Goal: Navigation & Orientation: Understand site structure

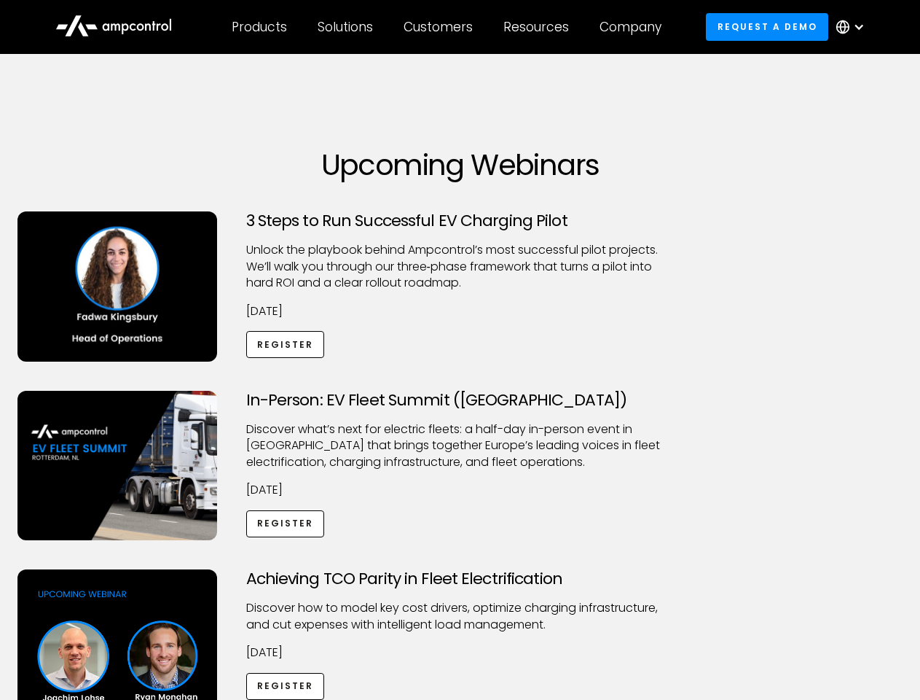
click at [448, 27] on div "Customers" at bounding box center [438, 27] width 69 height 16
click at [259, 27] on div "Products" at bounding box center [259, 27] width 55 height 16
click at [346, 27] on div "Solutions" at bounding box center [345, 27] width 55 height 16
click at [441, 27] on div "Customers" at bounding box center [438, 27] width 69 height 16
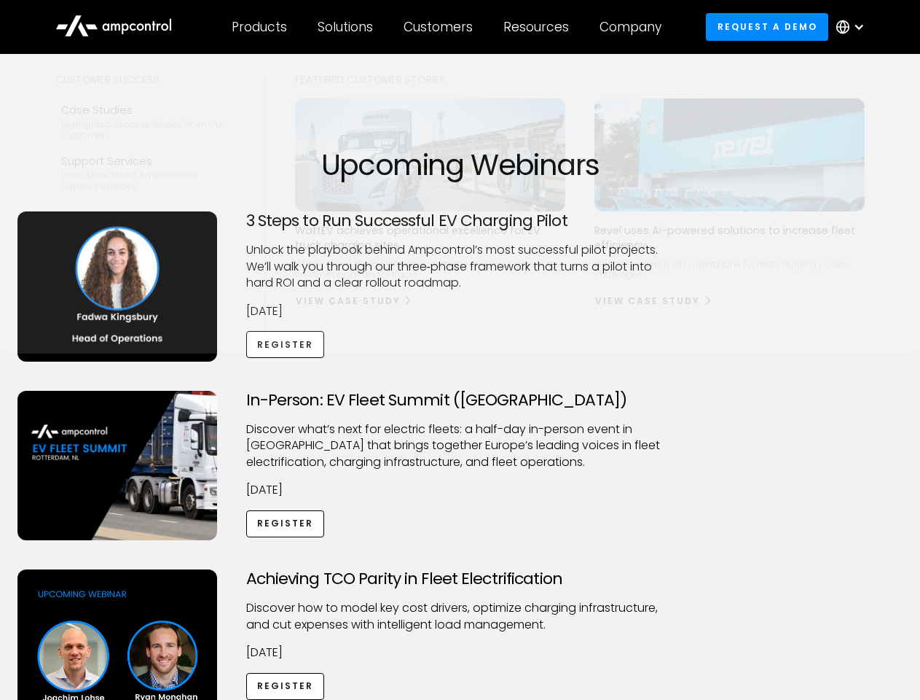
click at [539, 27] on div "Resources" at bounding box center [537, 27] width 66 height 16
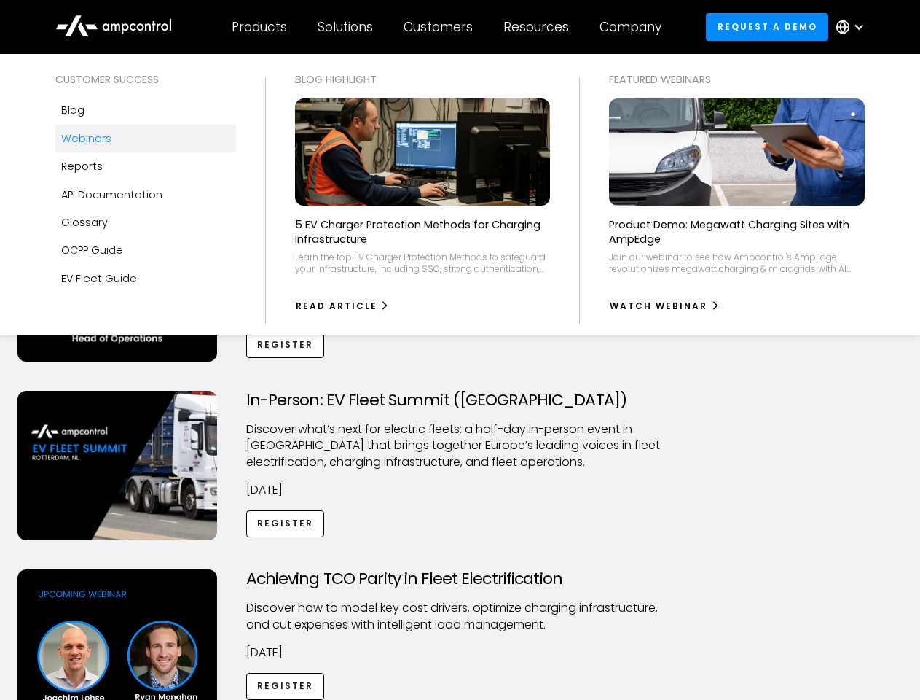
click at [635, 27] on div "Company" at bounding box center [631, 27] width 62 height 16
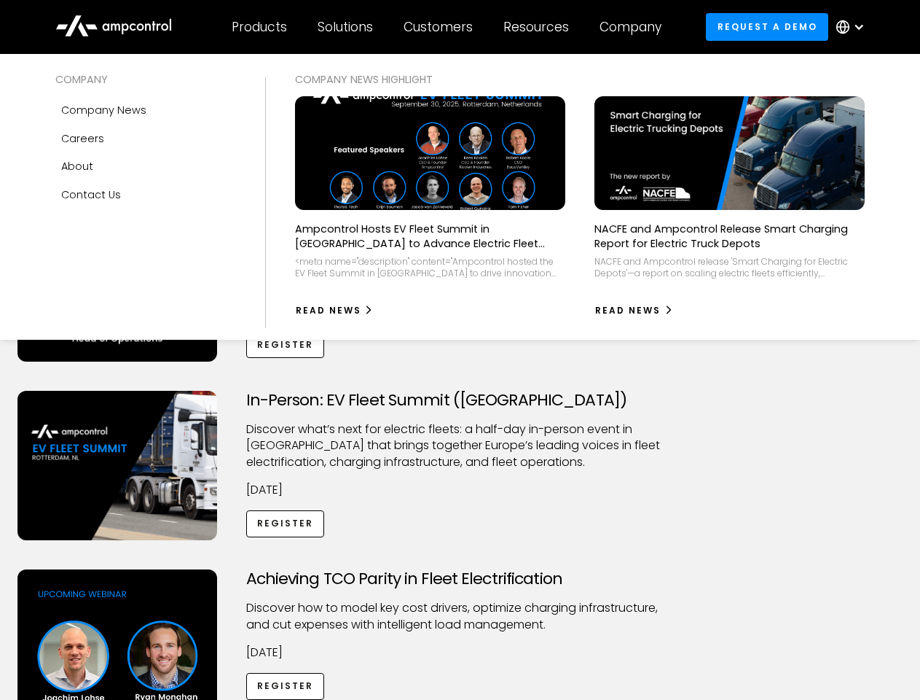
click at [854, 27] on div at bounding box center [859, 27] width 12 height 12
